Goal: Task Accomplishment & Management: Manage account settings

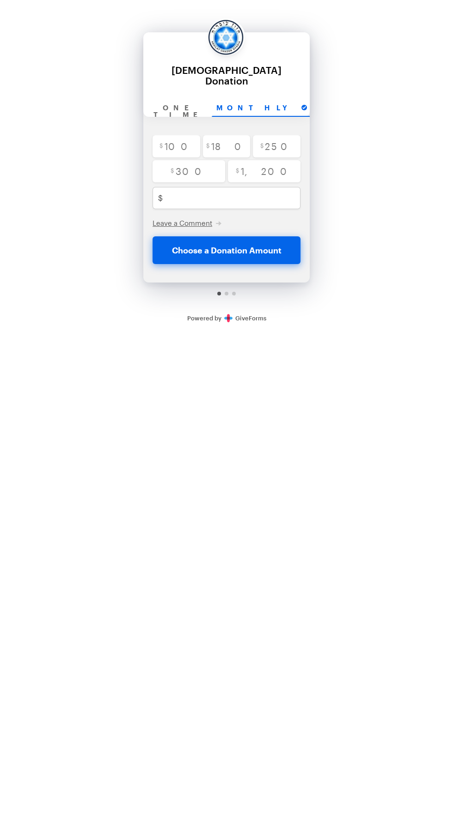
click at [242, 315] on link "Secure Donations Powered by GiveForms" at bounding box center [226, 318] width 79 height 7
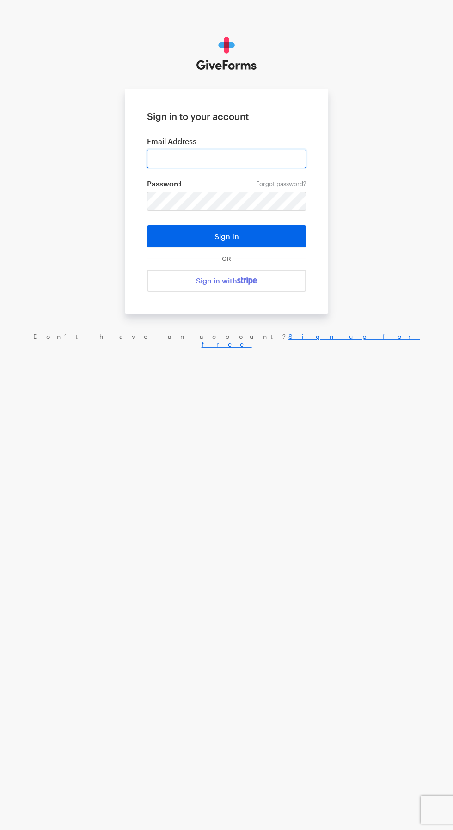
click at [175, 157] on input "email" at bounding box center [226, 159] width 159 height 18
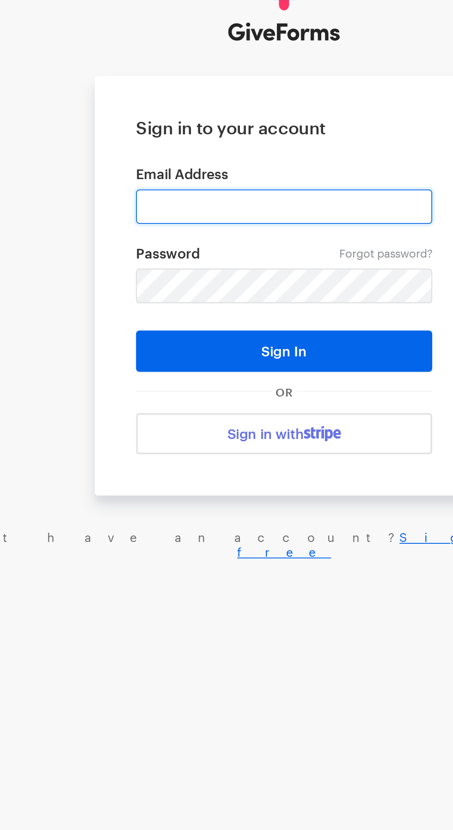
type input "[EMAIL_ADDRESS][DOMAIN_NAME]"
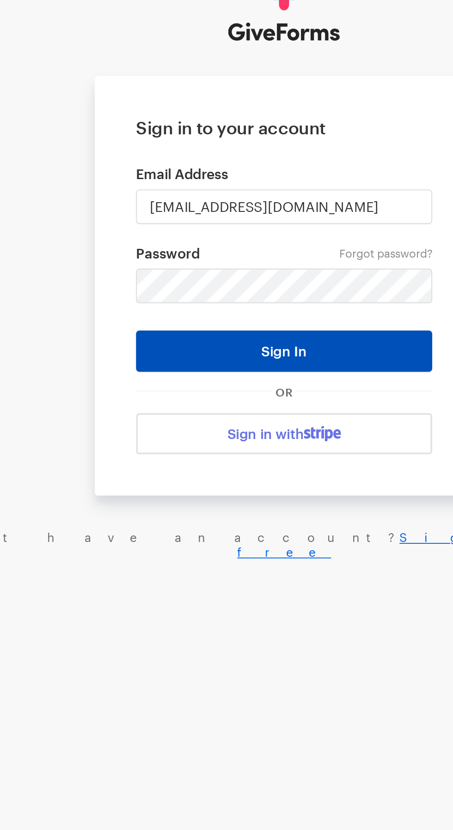
click at [191, 241] on button "Sign In" at bounding box center [226, 236] width 159 height 22
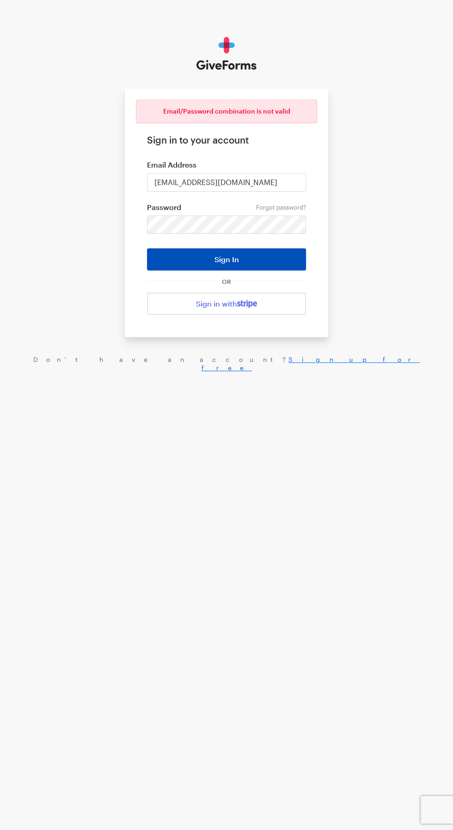
click at [194, 249] on button "Sign In" at bounding box center [226, 259] width 159 height 22
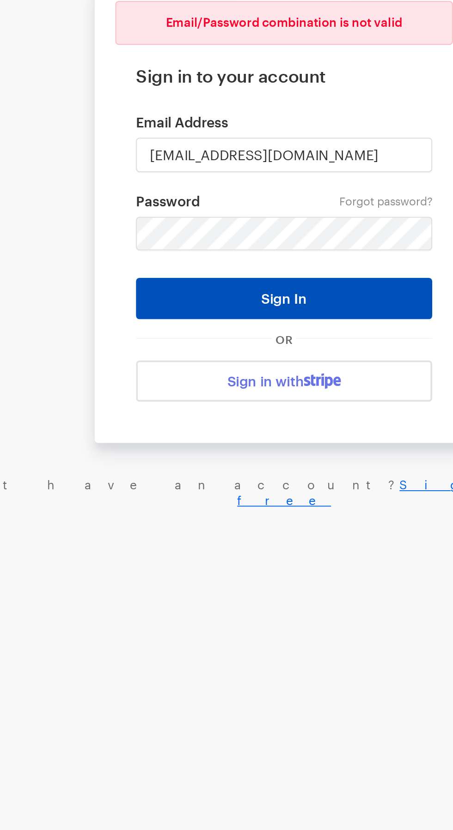
click at [185, 256] on button "Sign In" at bounding box center [226, 259] width 159 height 22
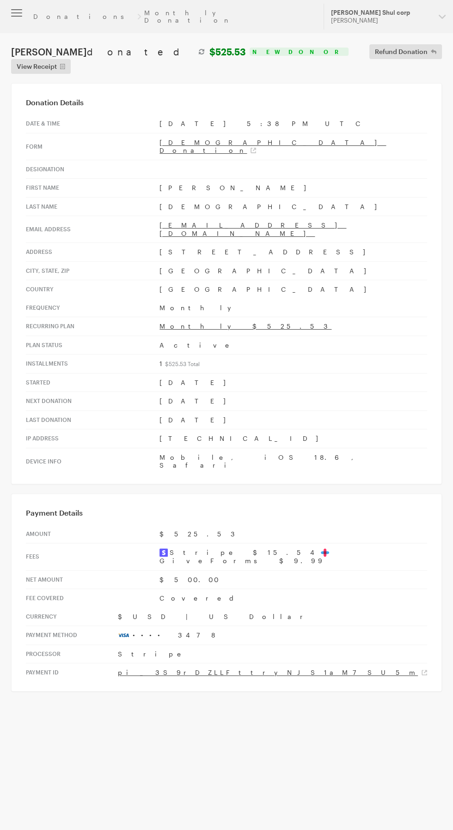
click at [22, 12] on button "button" at bounding box center [16, 13] width 33 height 26
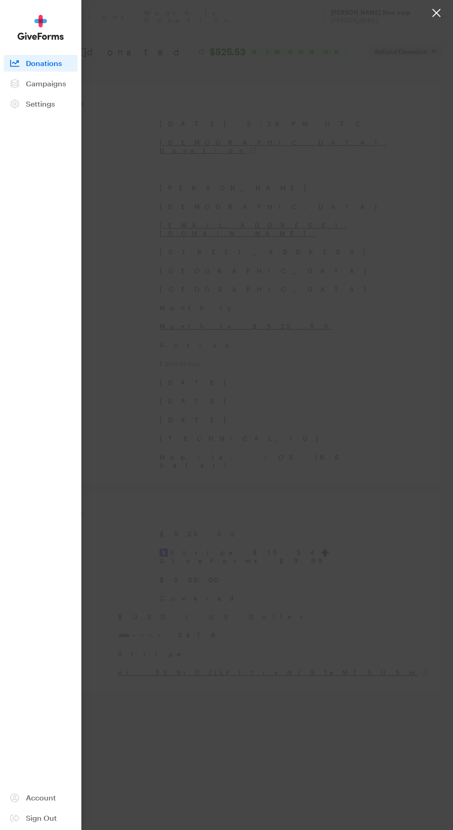
click at [110, 288] on div at bounding box center [226, 415] width 453 height 830
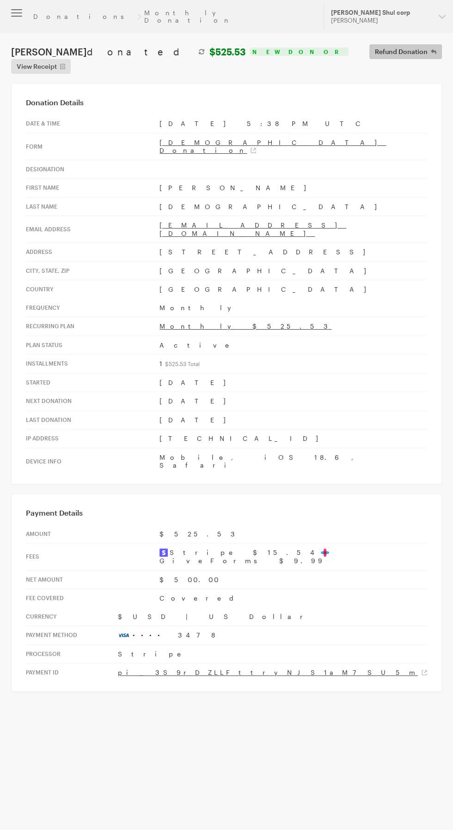
click at [375, 46] on span "Refund Donation" at bounding box center [401, 51] width 53 height 11
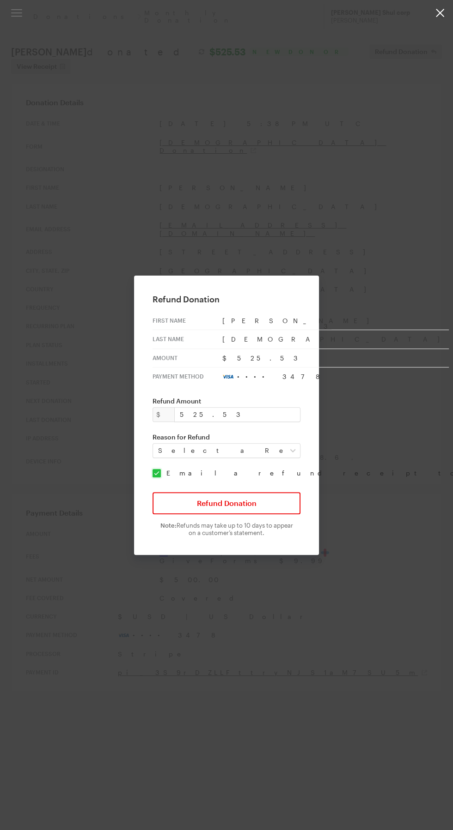
click at [139, 706] on button "button" at bounding box center [226, 415] width 453 height 830
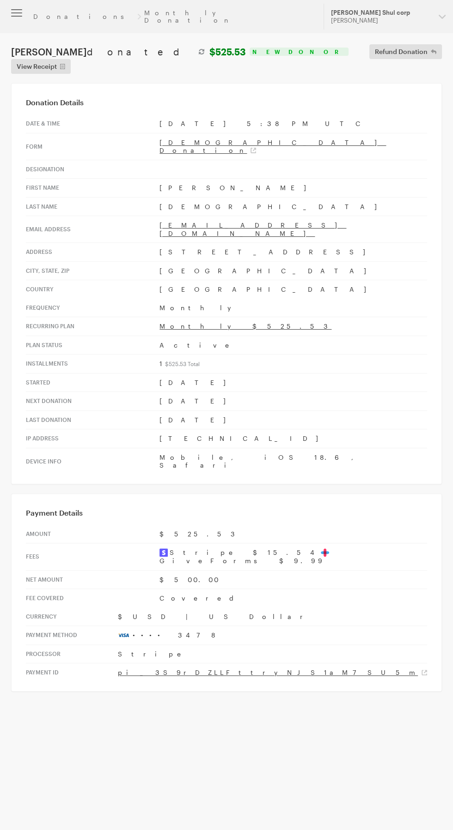
click at [16, 12] on icon "button" at bounding box center [16, 12] width 11 height 1
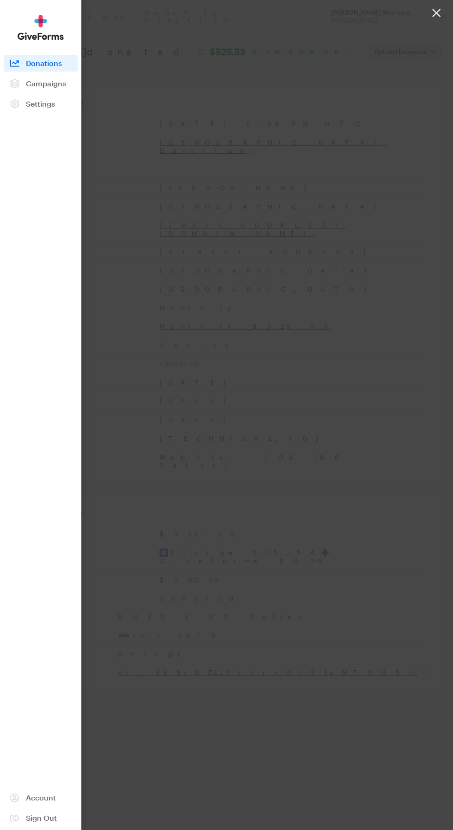
click at [132, 327] on div at bounding box center [226, 415] width 453 height 830
